Goal: Learn about a topic

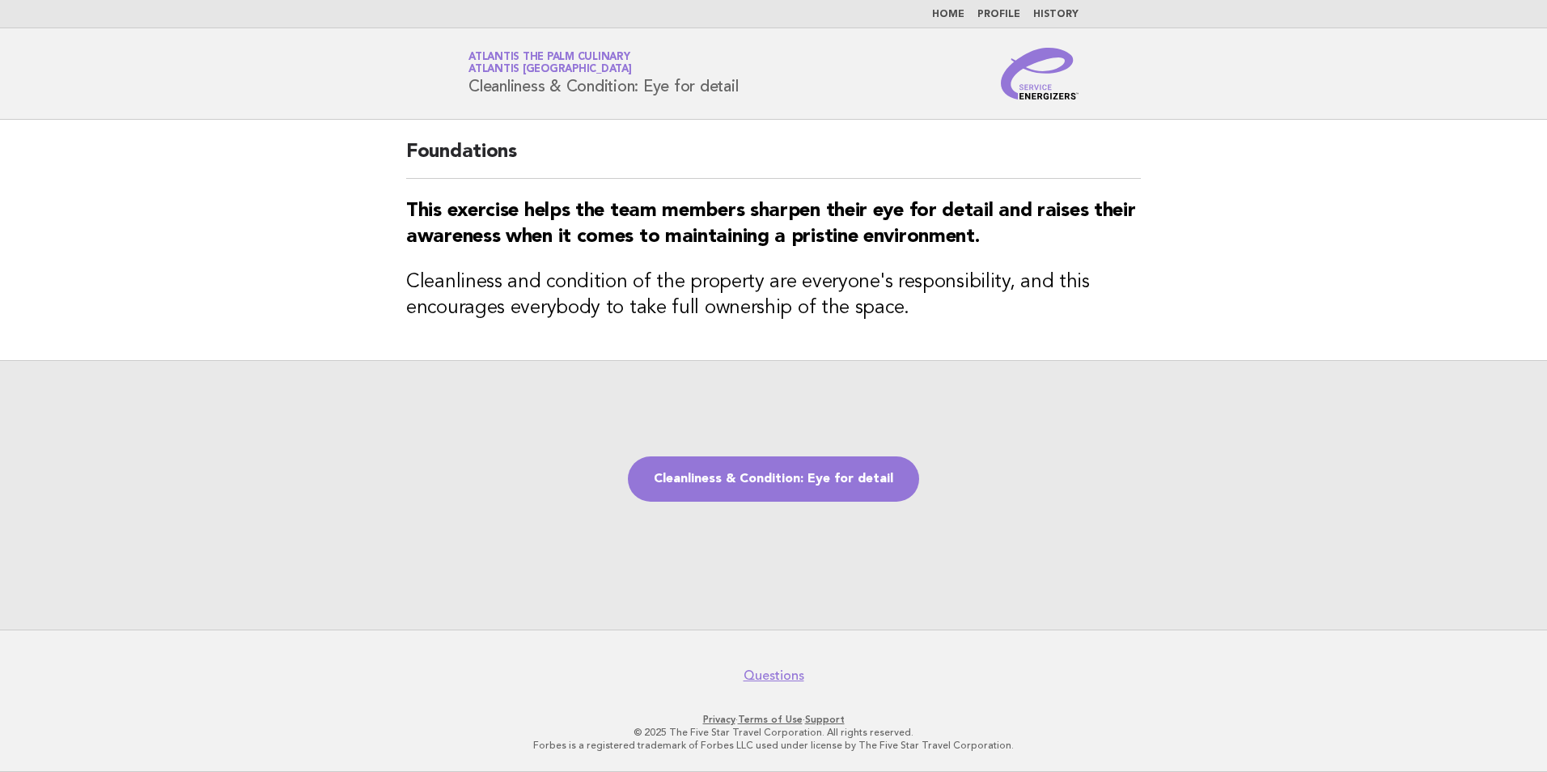
click at [1048, 94] on img at bounding box center [1040, 74] width 78 height 52
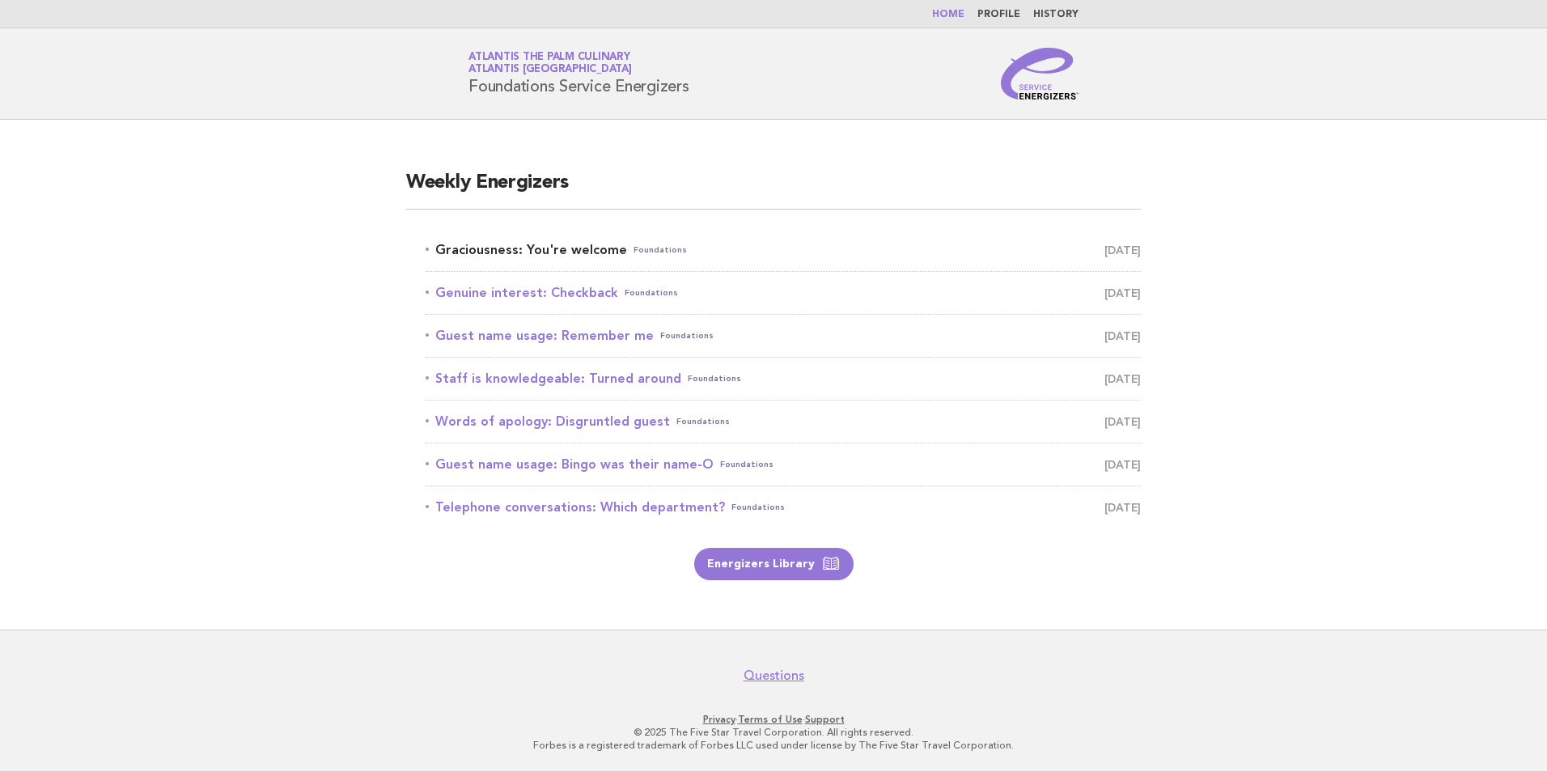
click at [554, 248] on link "Graciousness: You're welcome Foundations [DATE]" at bounding box center [782, 250] width 715 height 23
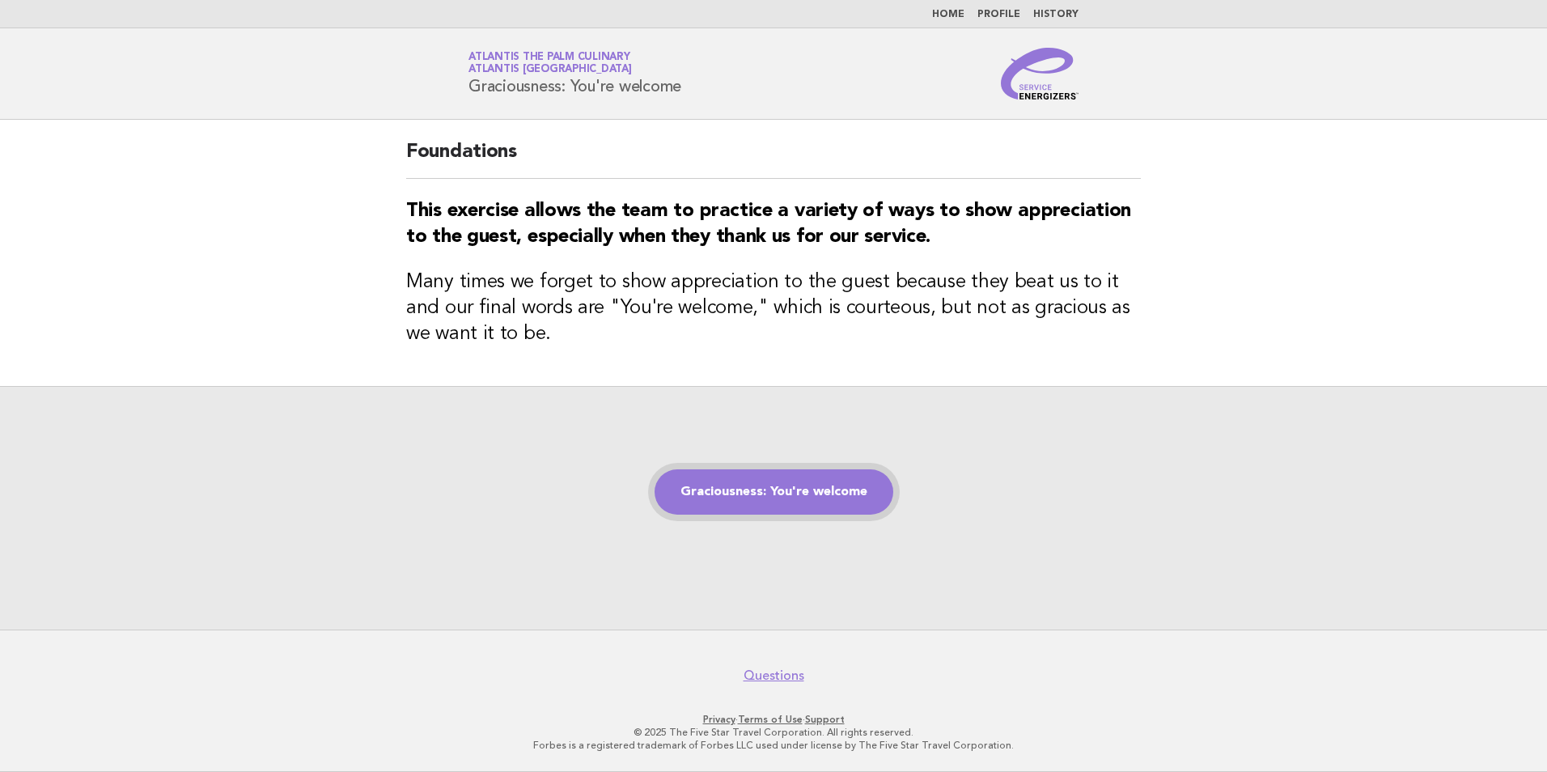
click at [794, 482] on link "Graciousness: You're welcome" at bounding box center [773, 491] width 239 height 45
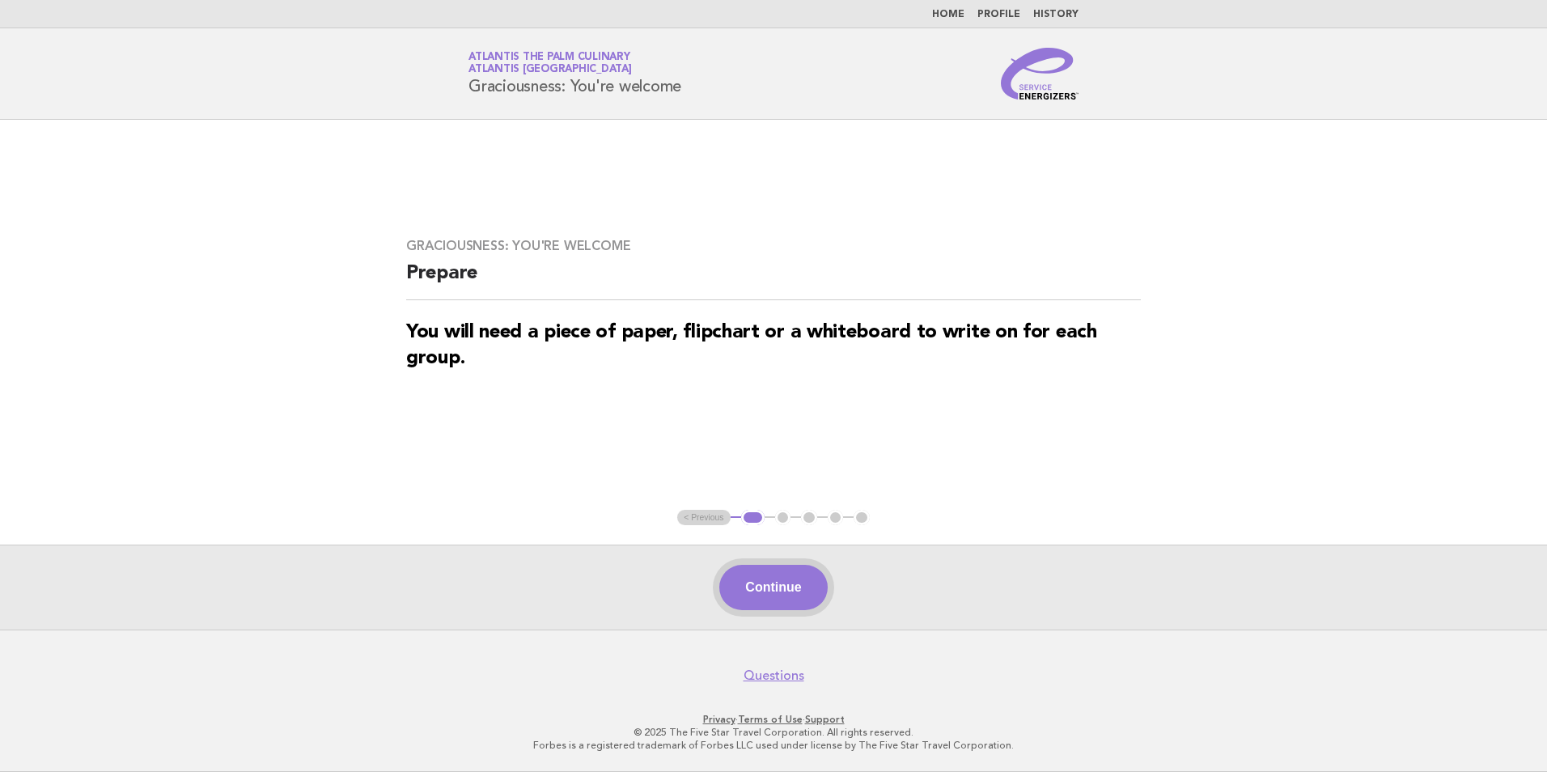
click at [761, 576] on button "Continue" at bounding box center [773, 587] width 108 height 45
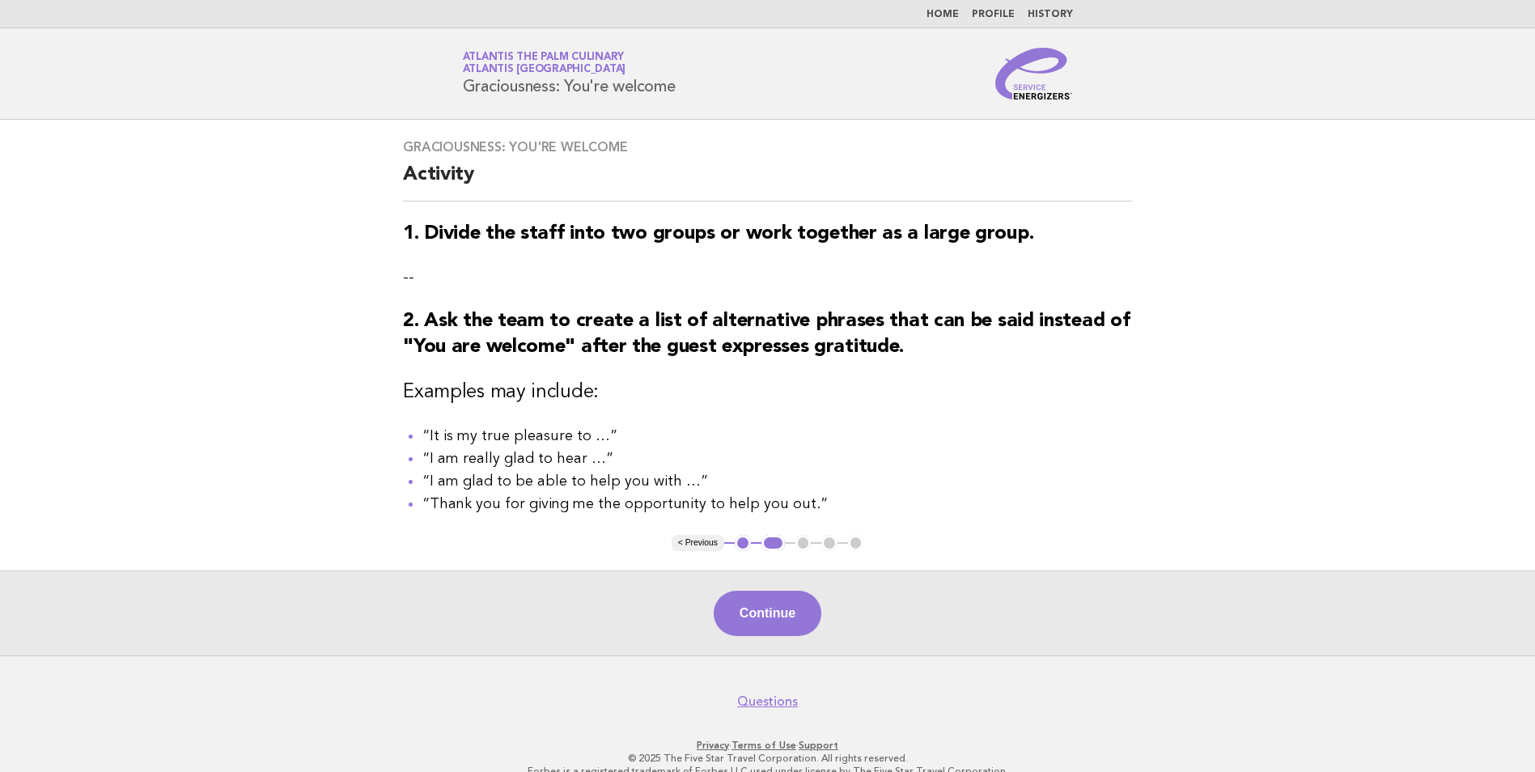
click at [495, 61] on link "Atlantis The Palm Culinary Atlantis Dubai" at bounding box center [544, 63] width 163 height 23
